Goal: Information Seeking & Learning: Check status

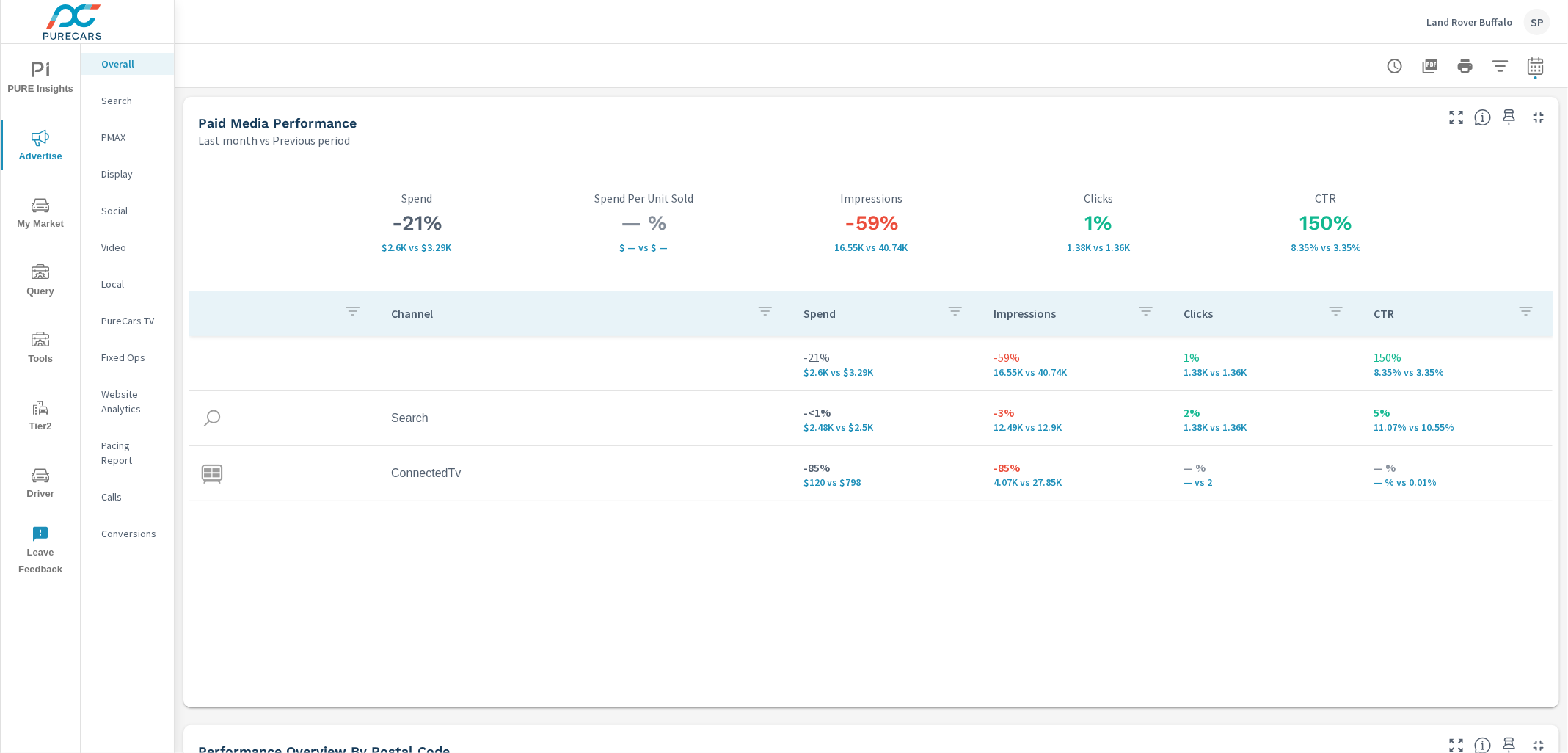
click at [1473, 15] on p "Land Rover Buffalo" at bounding box center [1469, 22] width 85 height 13
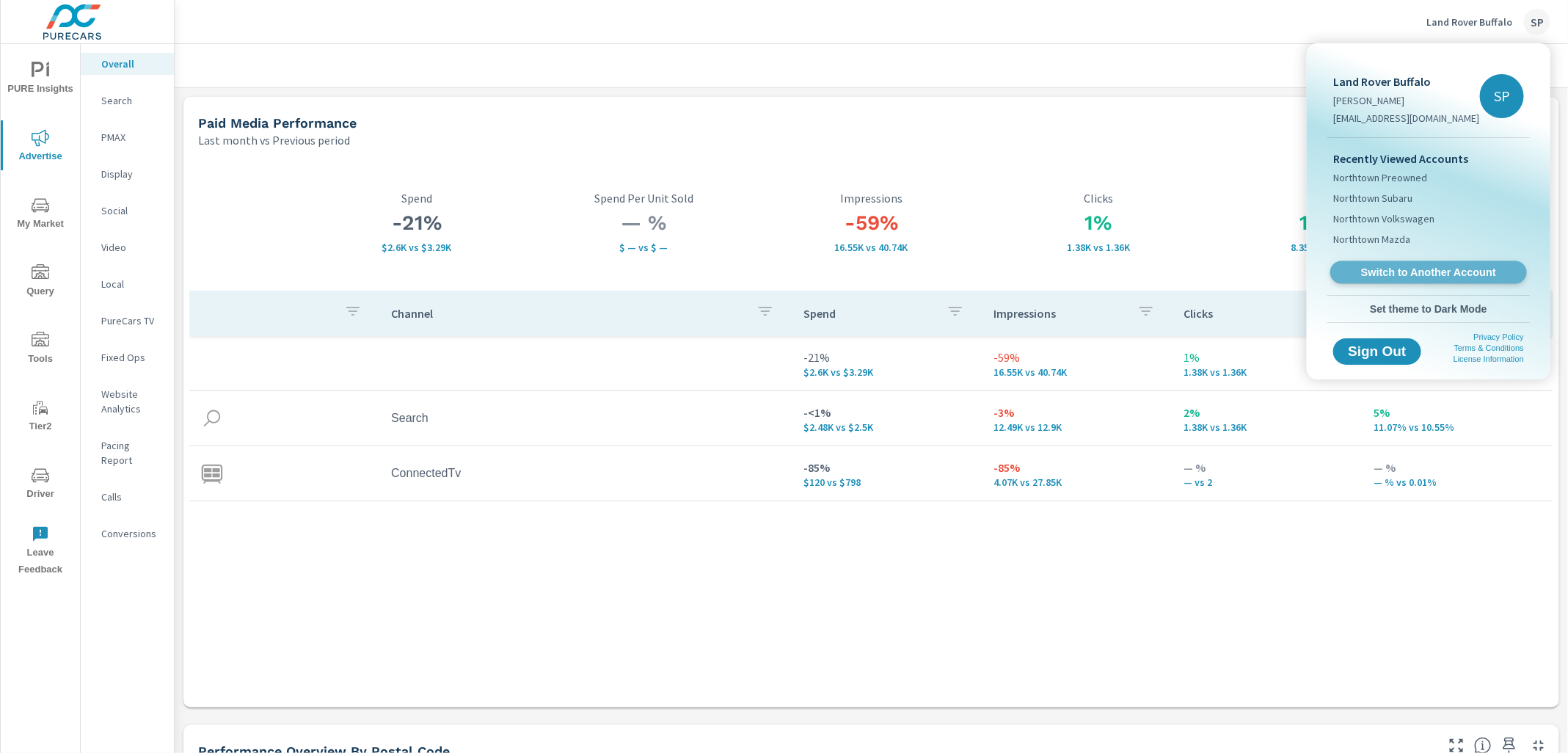
click at [1416, 266] on span "Switch to Another Account" at bounding box center [1428, 272] width 180 height 14
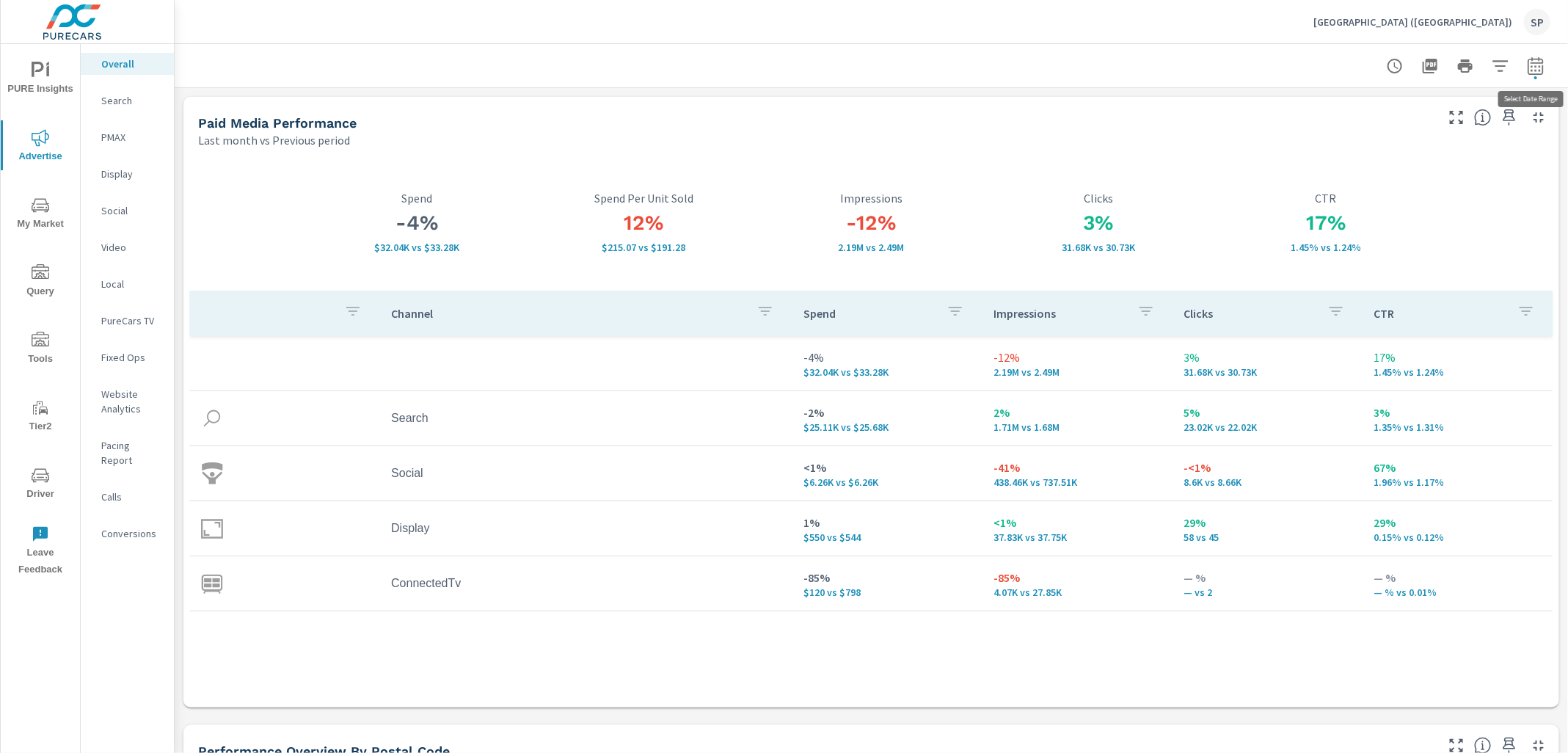
click at [1536, 72] on icon "button" at bounding box center [1535, 65] width 18 height 18
select select "Last month"
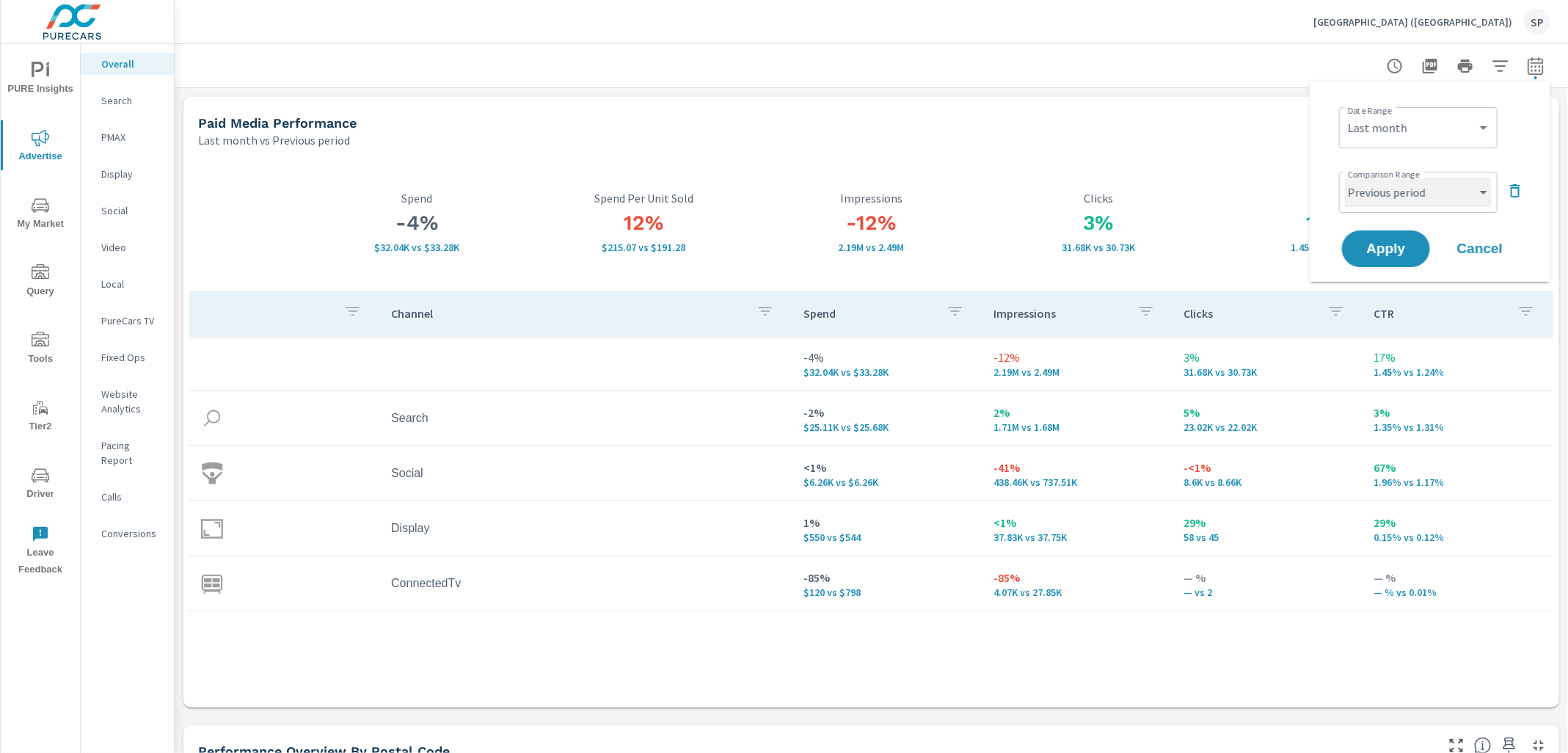
click at [1421, 189] on select "Custom Previous period Previous month Previous year" at bounding box center [1418, 192] width 147 height 29
click at [1345, 178] on select "Custom Previous period Previous month Previous year" at bounding box center [1418, 192] width 147 height 29
select select "Previous year"
click at [1382, 242] on span "Apply" at bounding box center [1386, 249] width 60 height 14
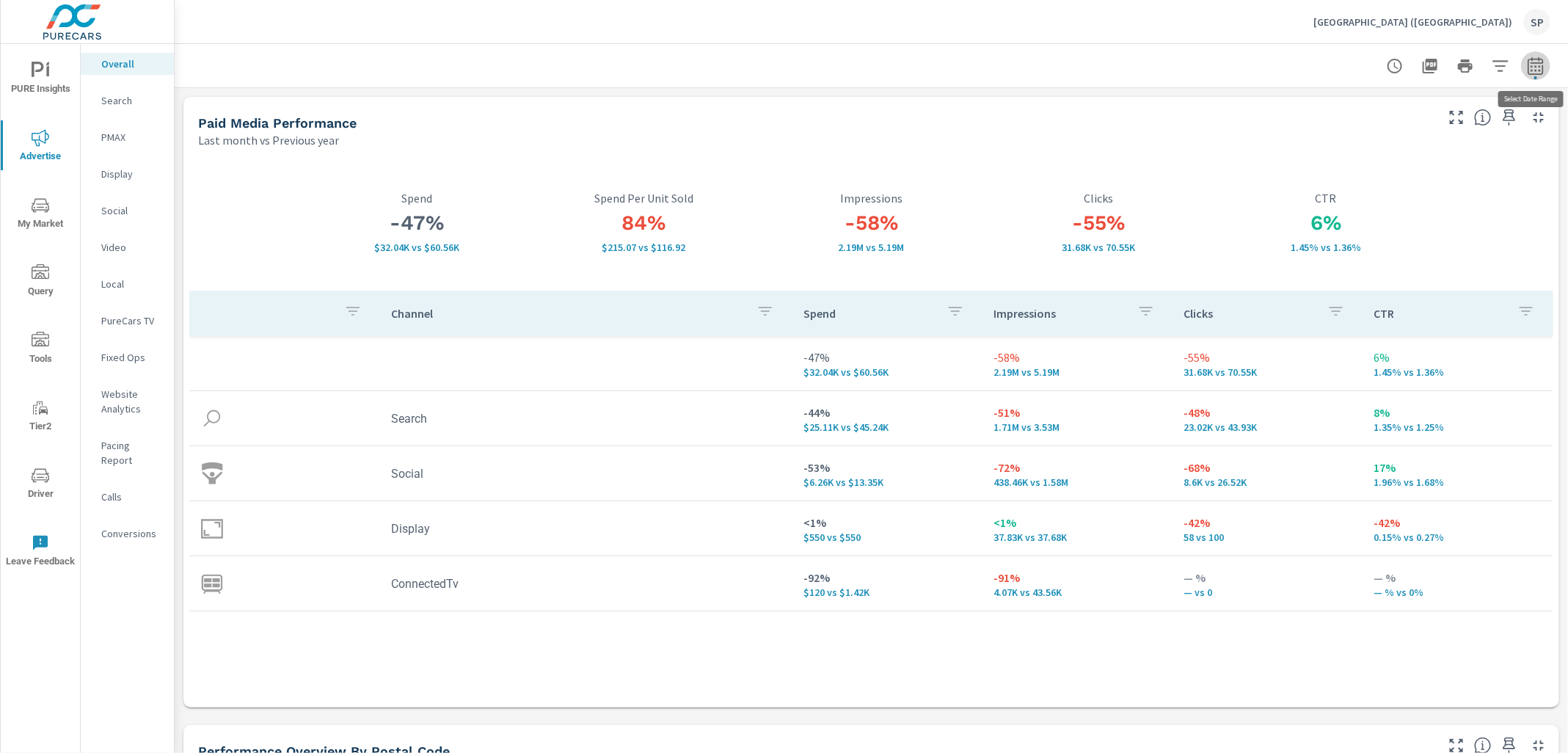
click at [1536, 66] on icon "button" at bounding box center [1534, 68] width 9 height 6
select select "Last month"
select select "Previous year"
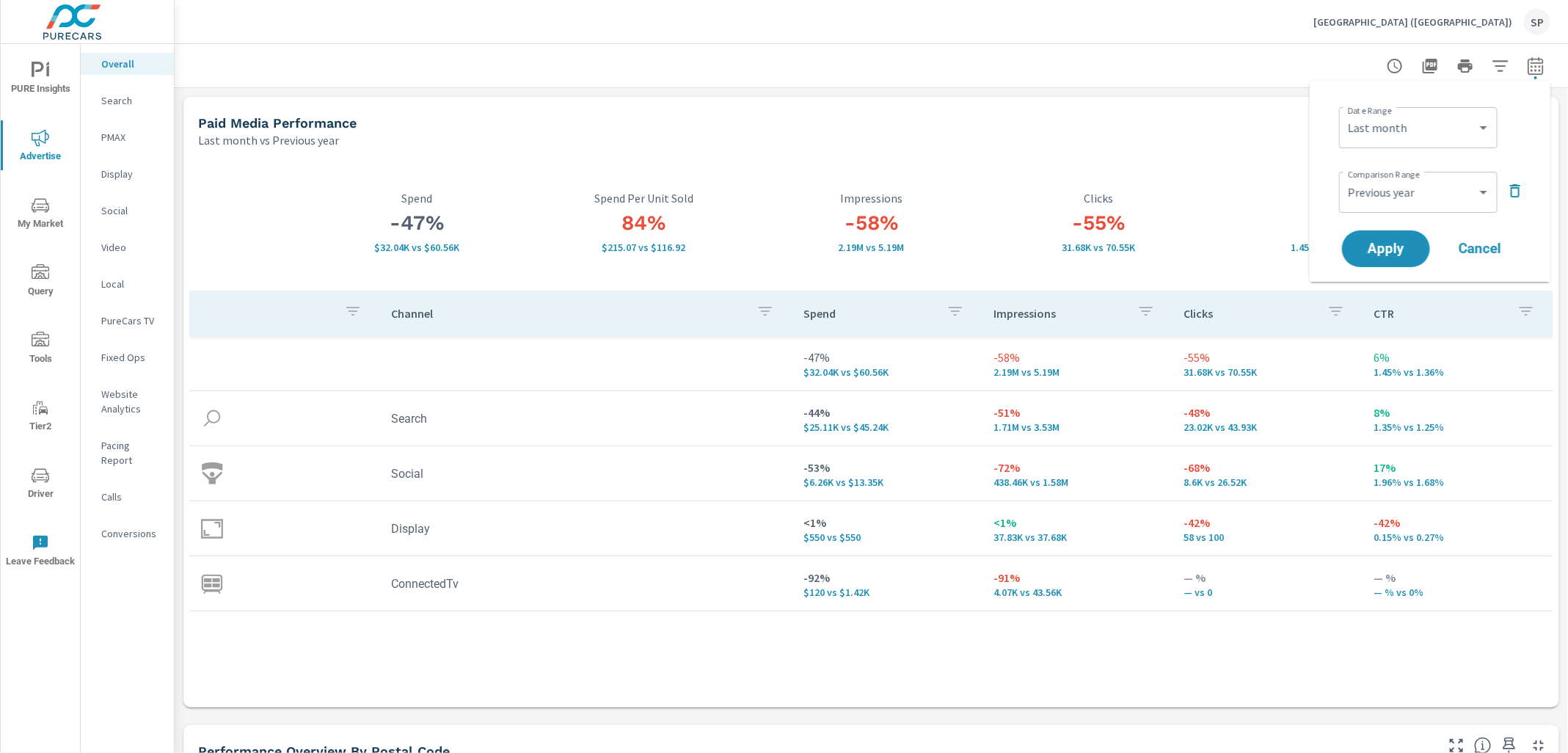
click at [1517, 193] on icon "button" at bounding box center [1514, 190] width 18 height 18
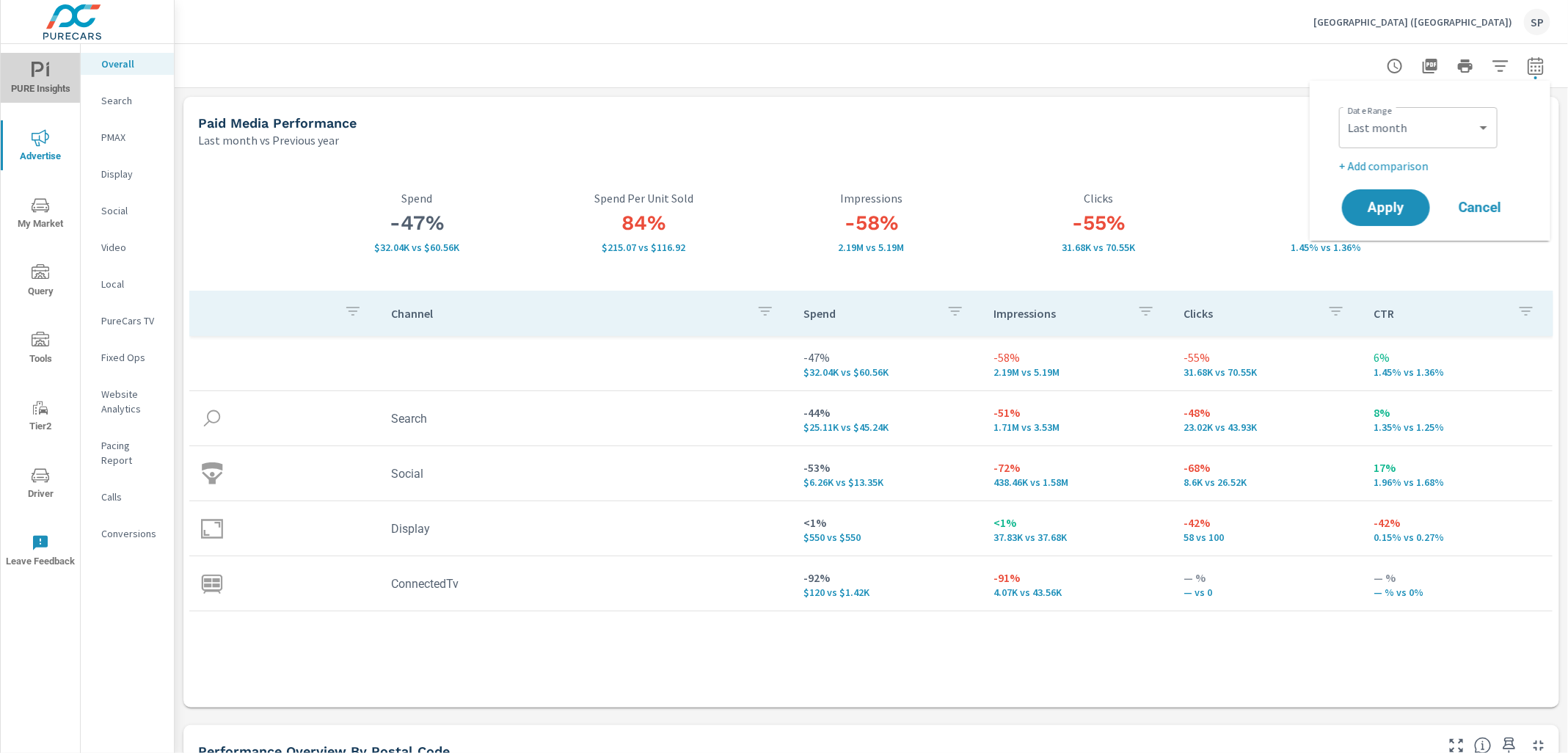
click at [46, 67] on icon "nav menu" at bounding box center [48, 70] width 3 height 11
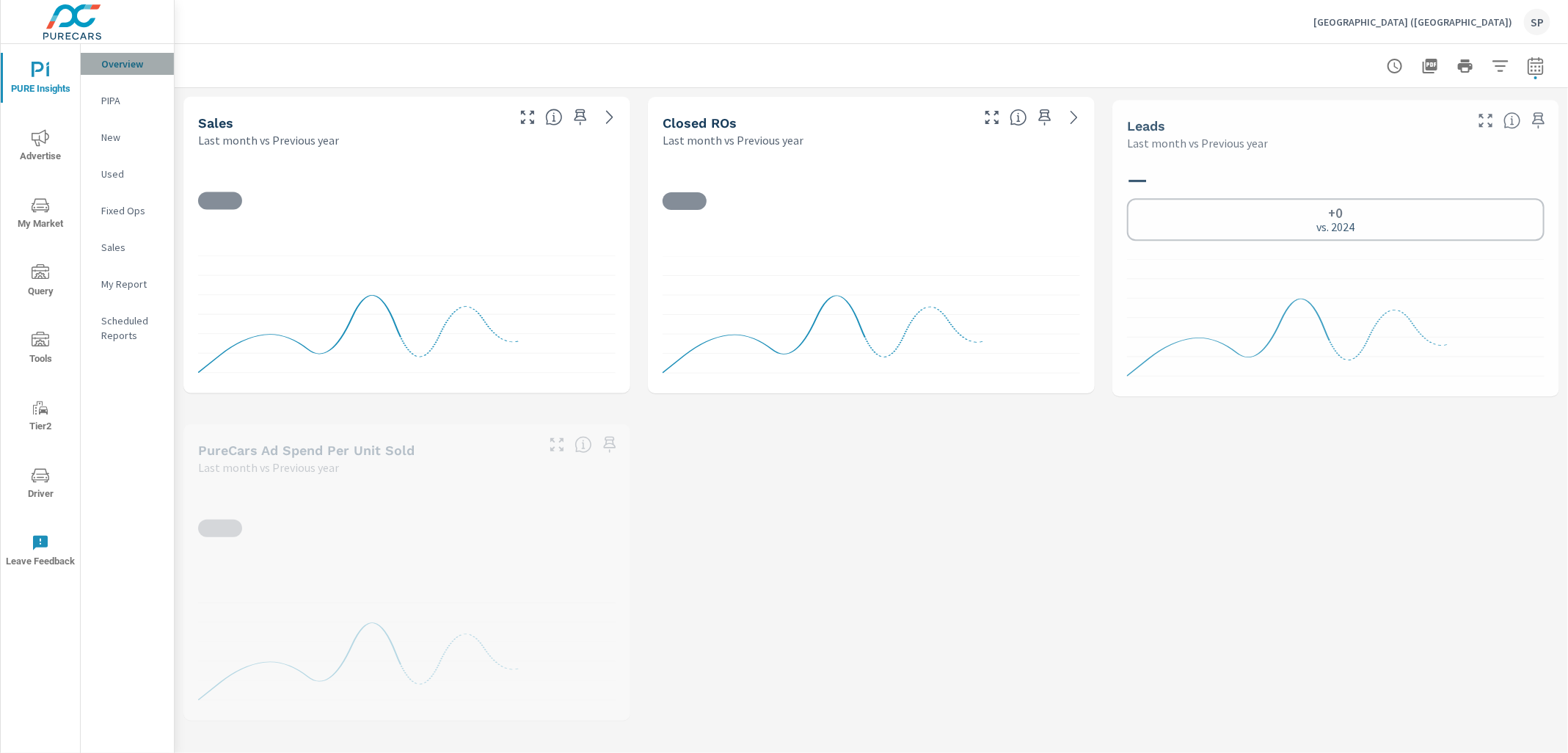
click at [116, 70] on p "Overview" at bounding box center [132, 64] width 61 height 15
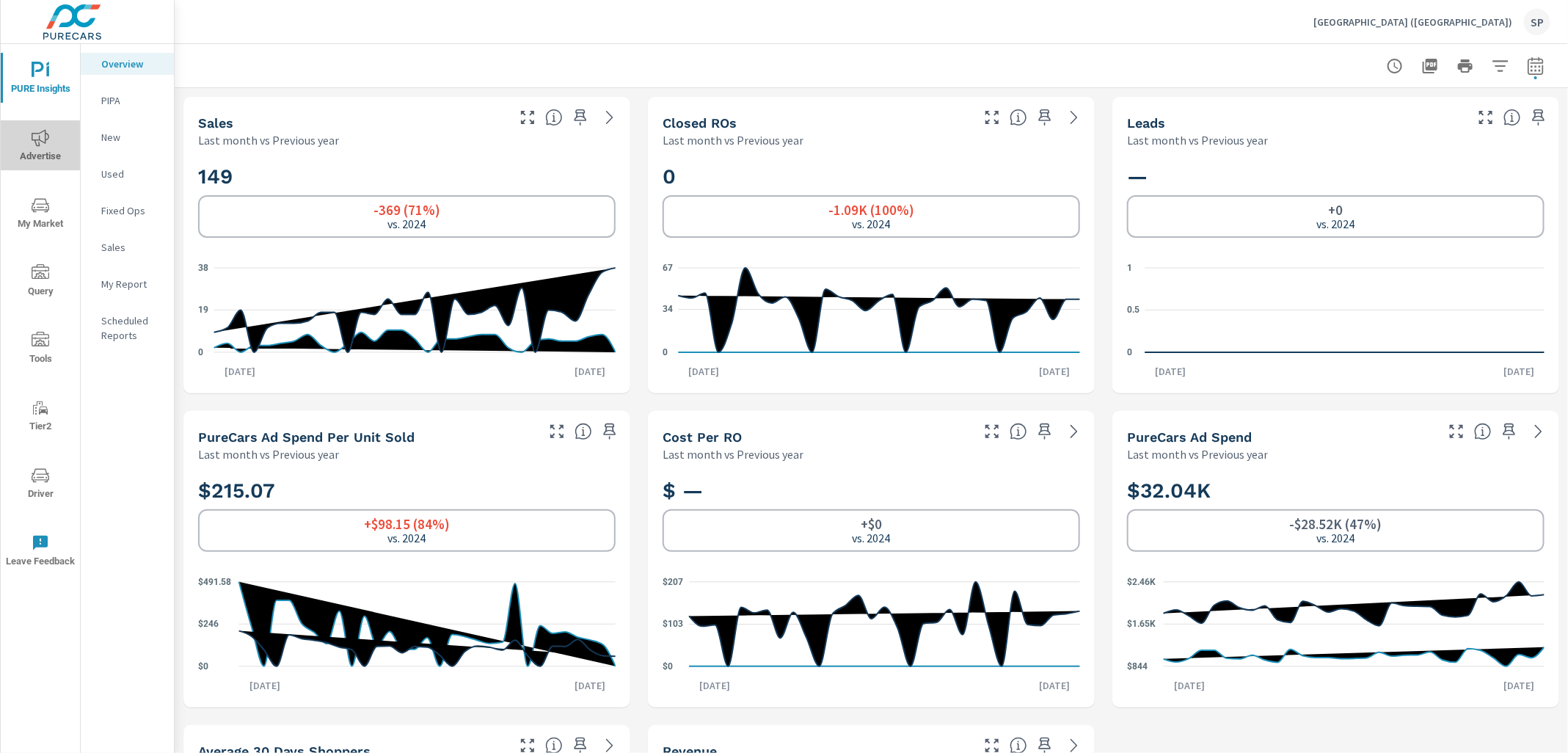
click at [41, 140] on icon "nav menu" at bounding box center [40, 137] width 18 height 17
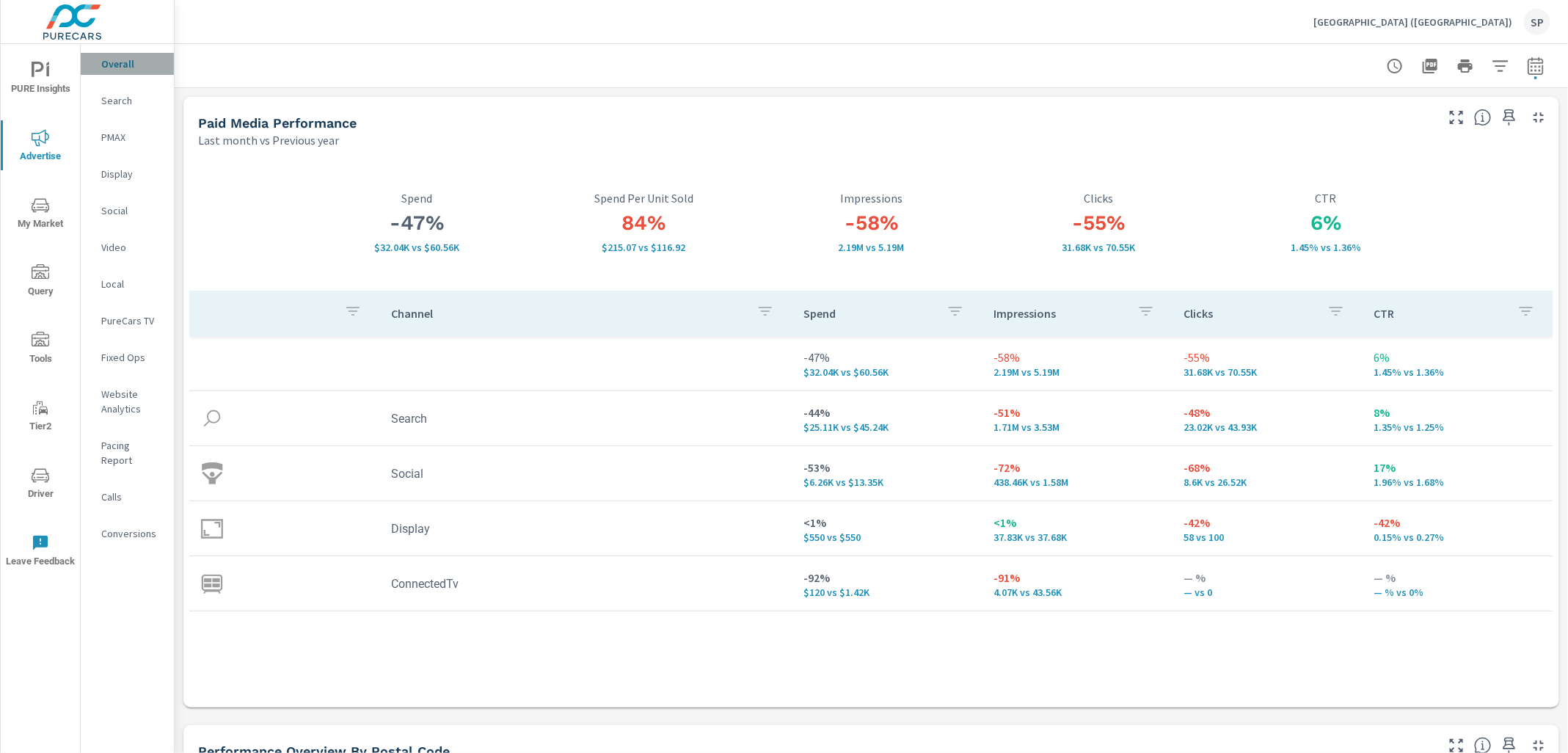
click at [114, 66] on p "Overall" at bounding box center [132, 64] width 61 height 15
click at [1528, 68] on icon "button" at bounding box center [1535, 65] width 18 height 18
select select "Last month"
select select "Previous year"
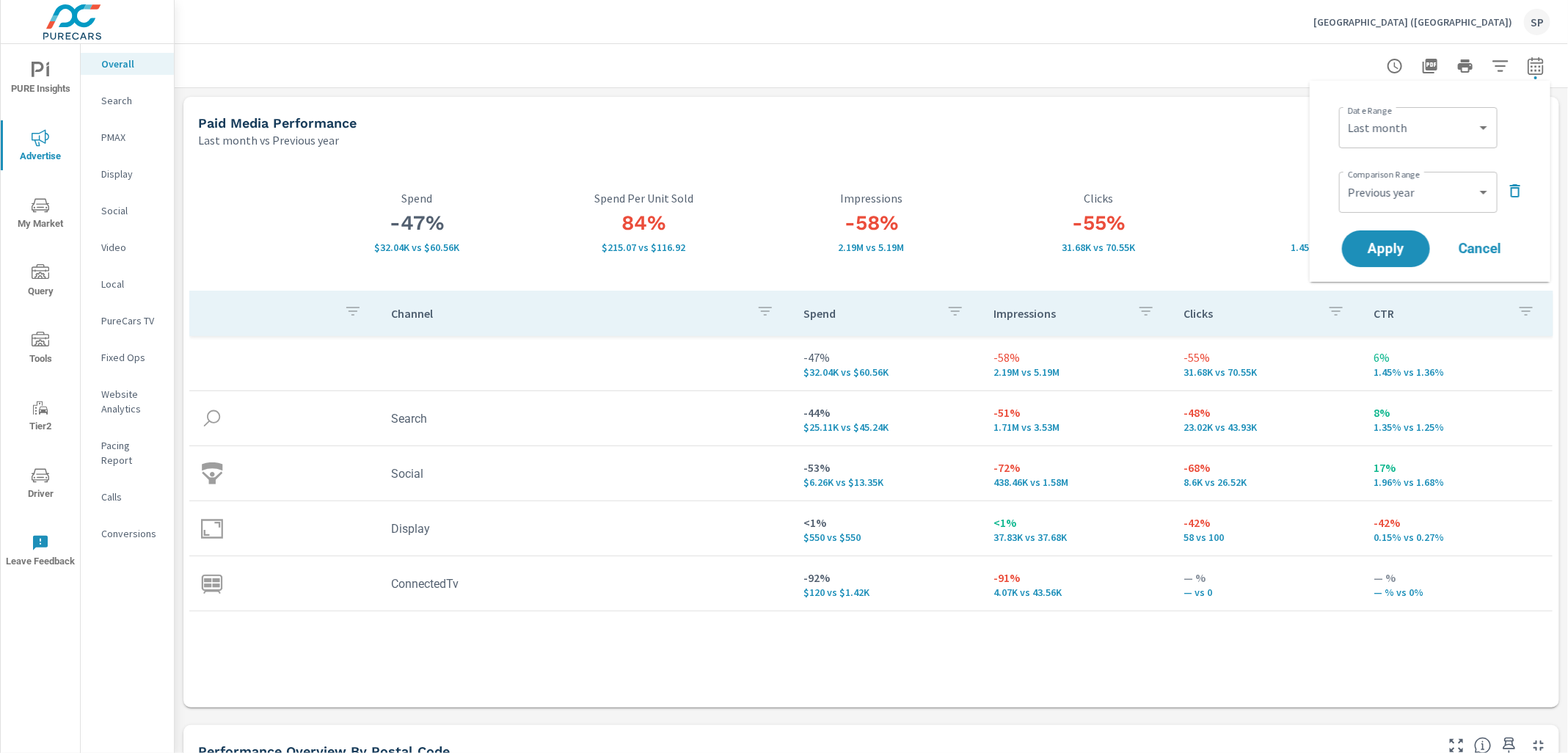
click at [1515, 188] on icon "button" at bounding box center [1514, 190] width 18 height 18
click at [1375, 216] on button "Apply" at bounding box center [1385, 208] width 91 height 39
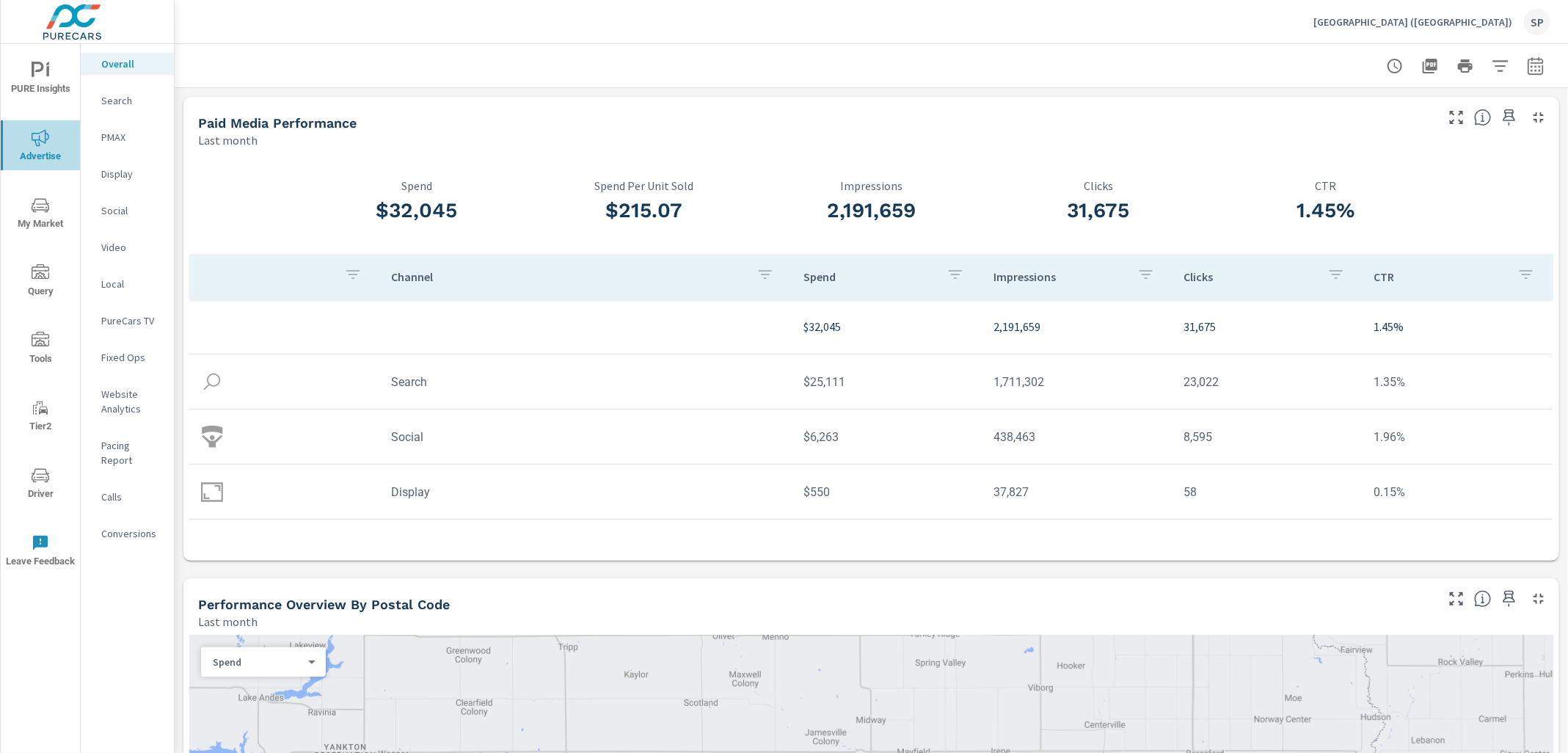
click at [44, 152] on span "Advertise" at bounding box center [40, 147] width 70 height 36
click at [122, 62] on p "Overall" at bounding box center [132, 64] width 61 height 15
